Goal: Find specific page/section: Find specific page/section

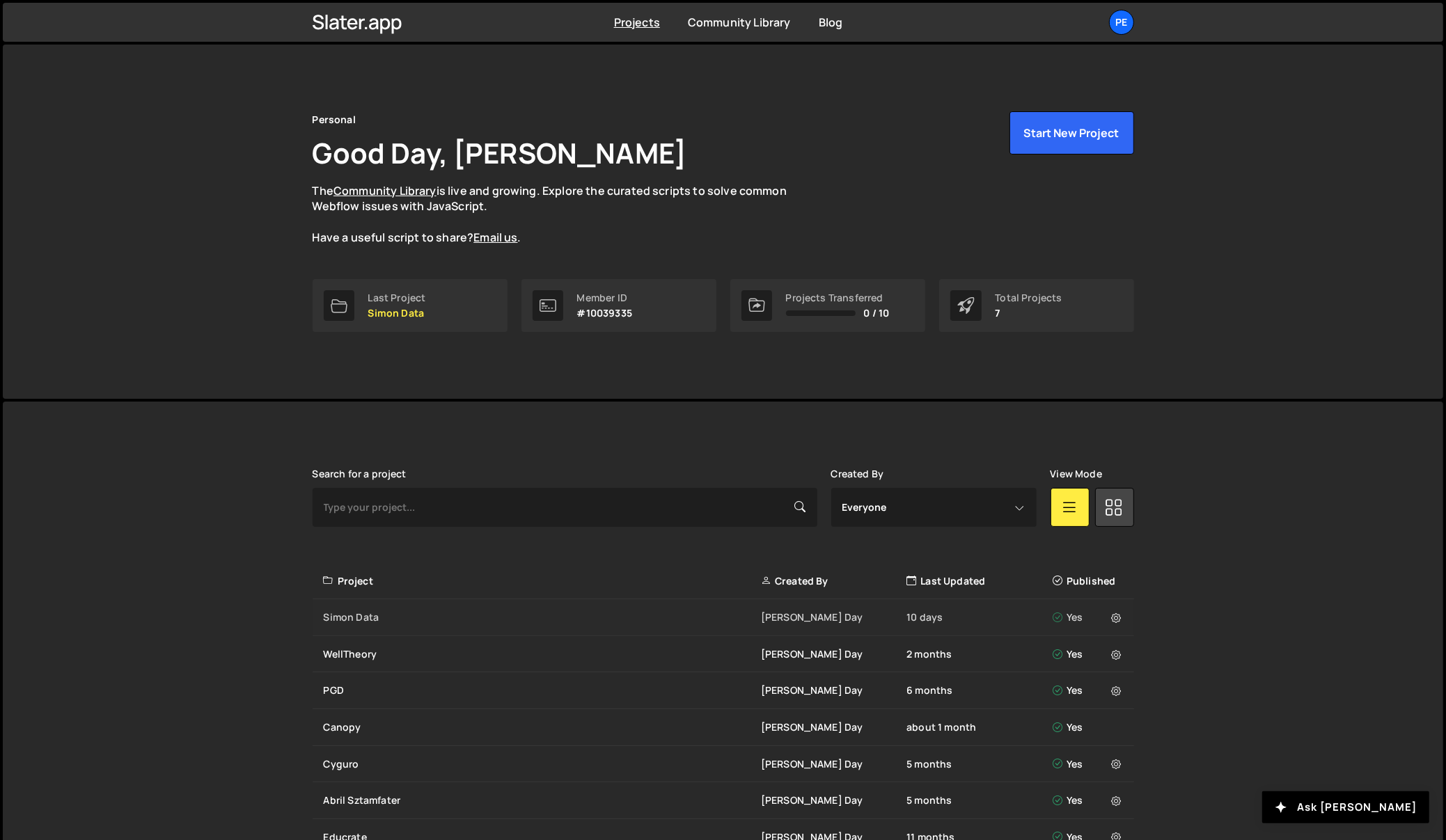
scroll to position [84, 0]
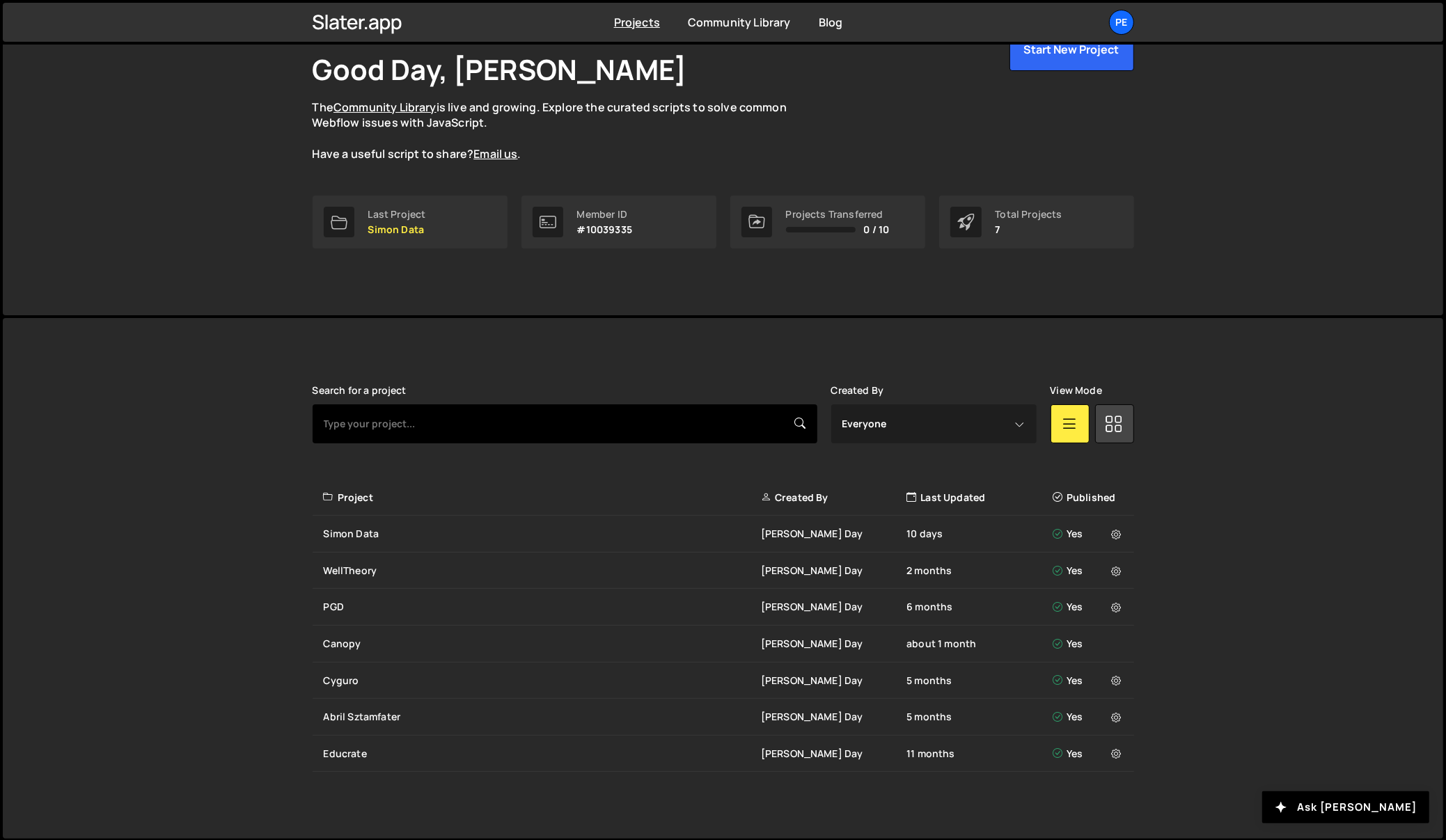
click at [420, 426] on input "text" at bounding box center [565, 424] width 505 height 39
type input "chaos"
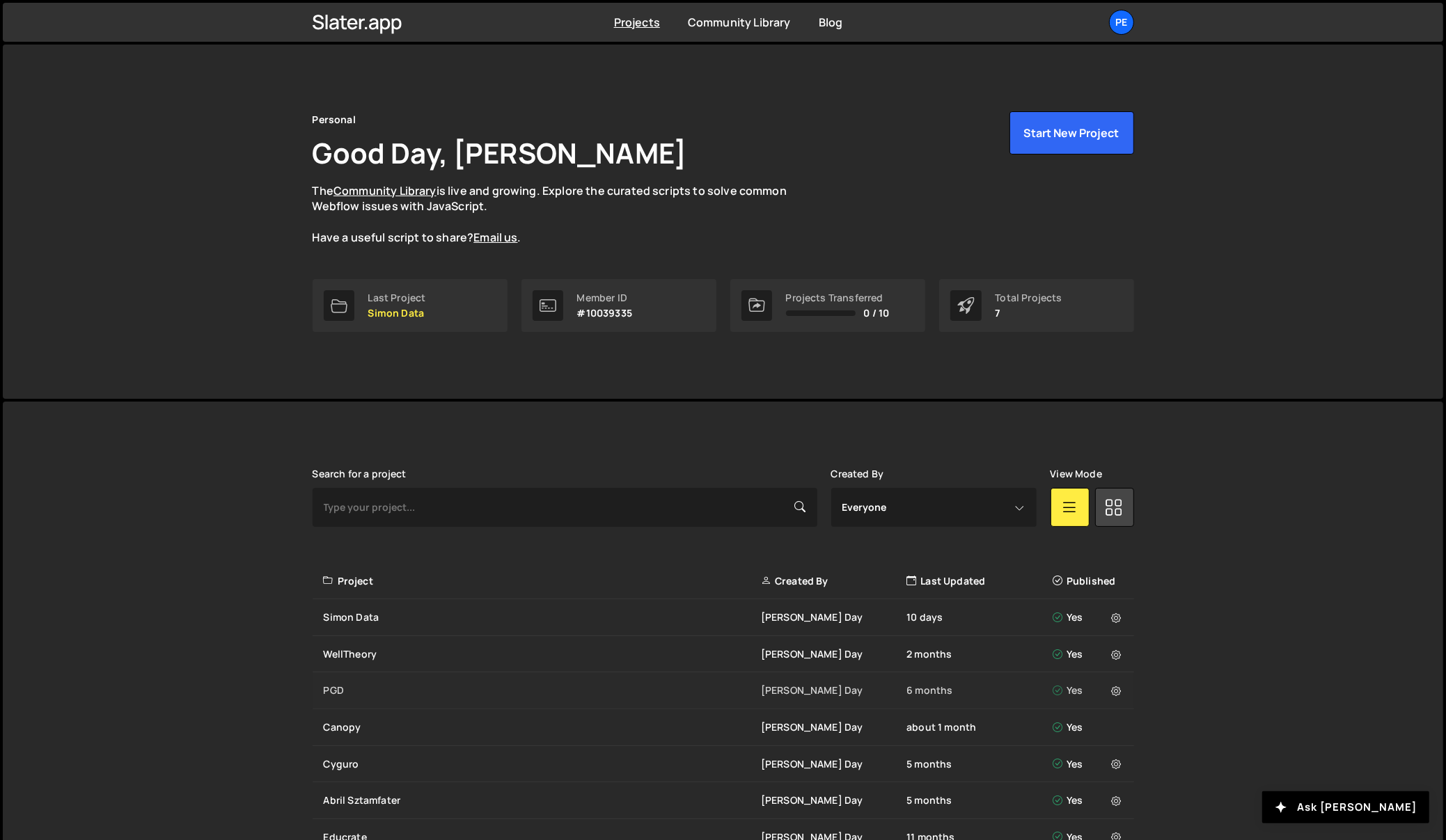
scroll to position [84, 0]
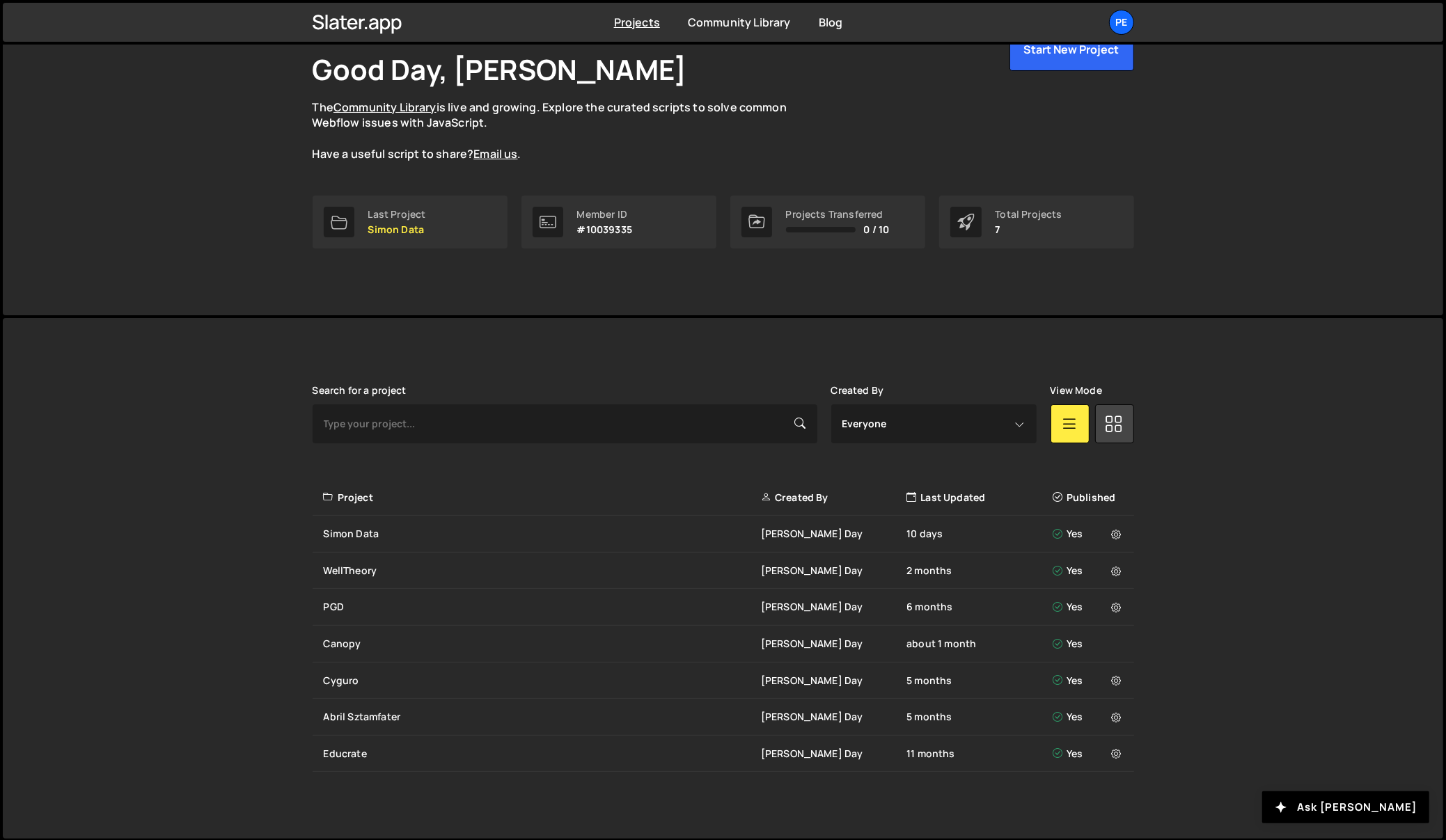
click at [261, 398] on div "[PERSON_NAME] is designed for desktop use. Please use a larger screen to access…" at bounding box center [723, 579] width 1441 height 521
